Goal: Navigation & Orientation: Find specific page/section

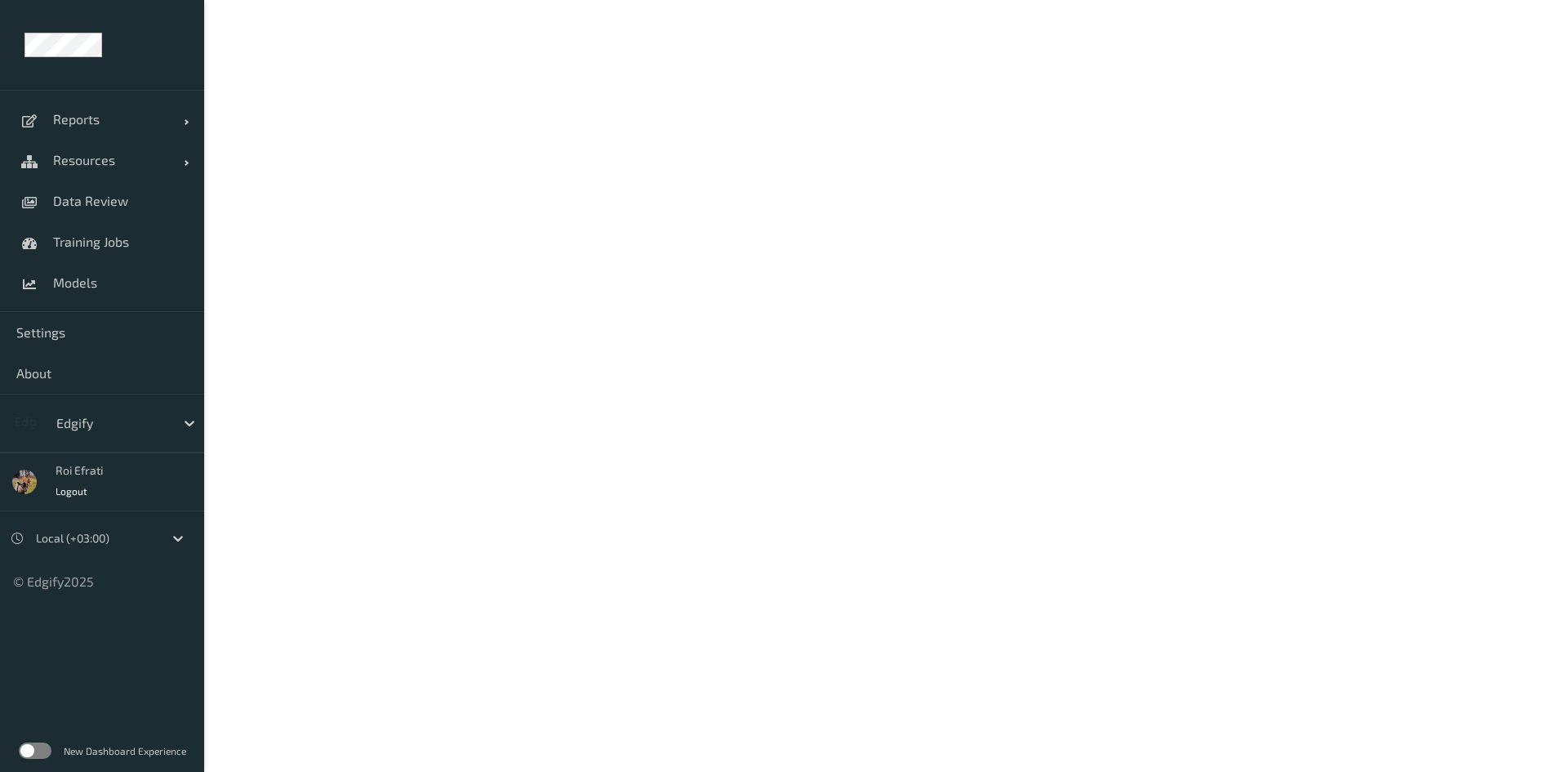
click at [45, 746] on label at bounding box center [36, 751] width 33 height 17
click at [86, 160] on span "Resources" at bounding box center [118, 160] width 131 height 17
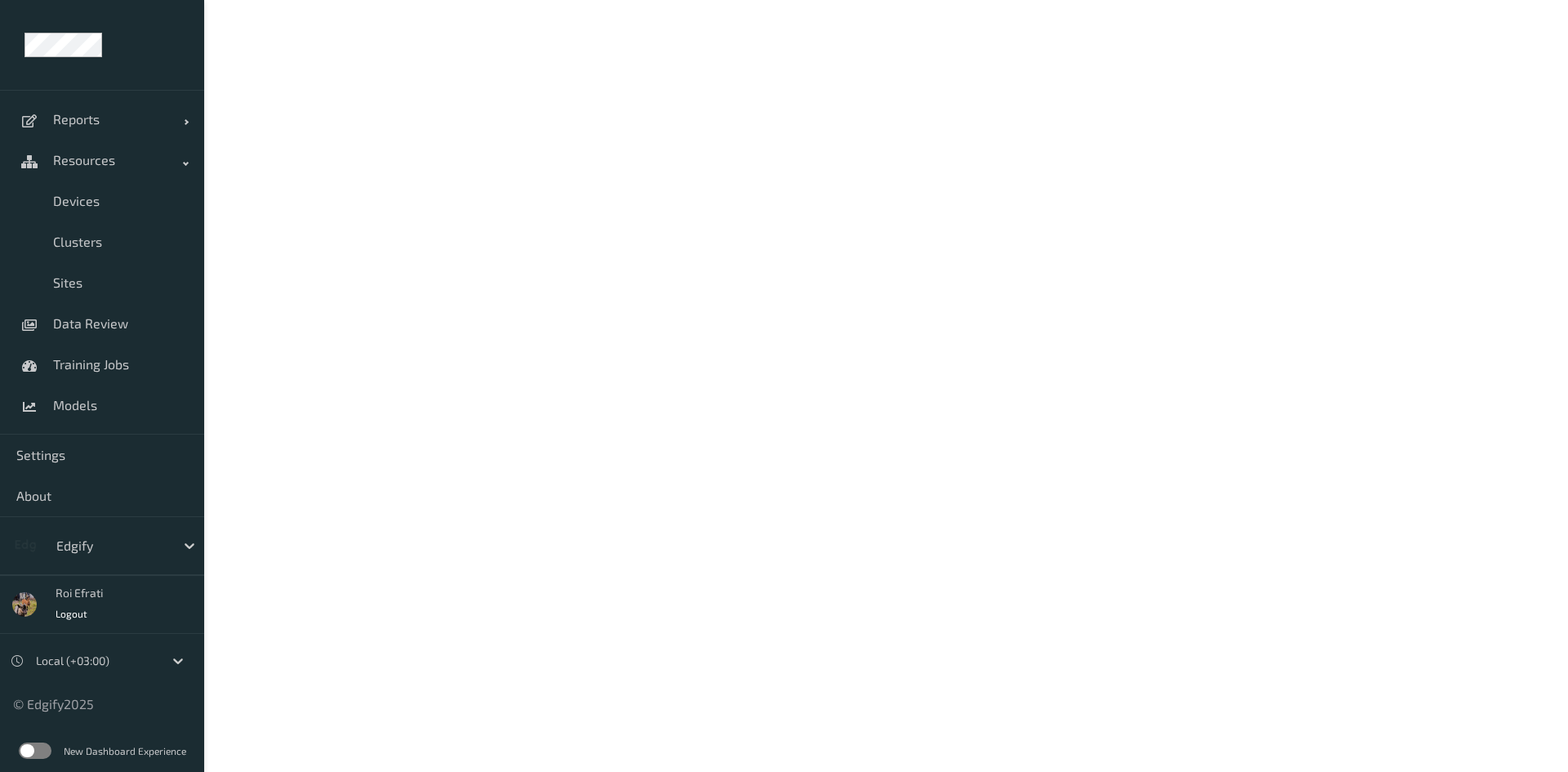
click at [45, 745] on label at bounding box center [36, 751] width 33 height 17
